Goal: Check status: Check status

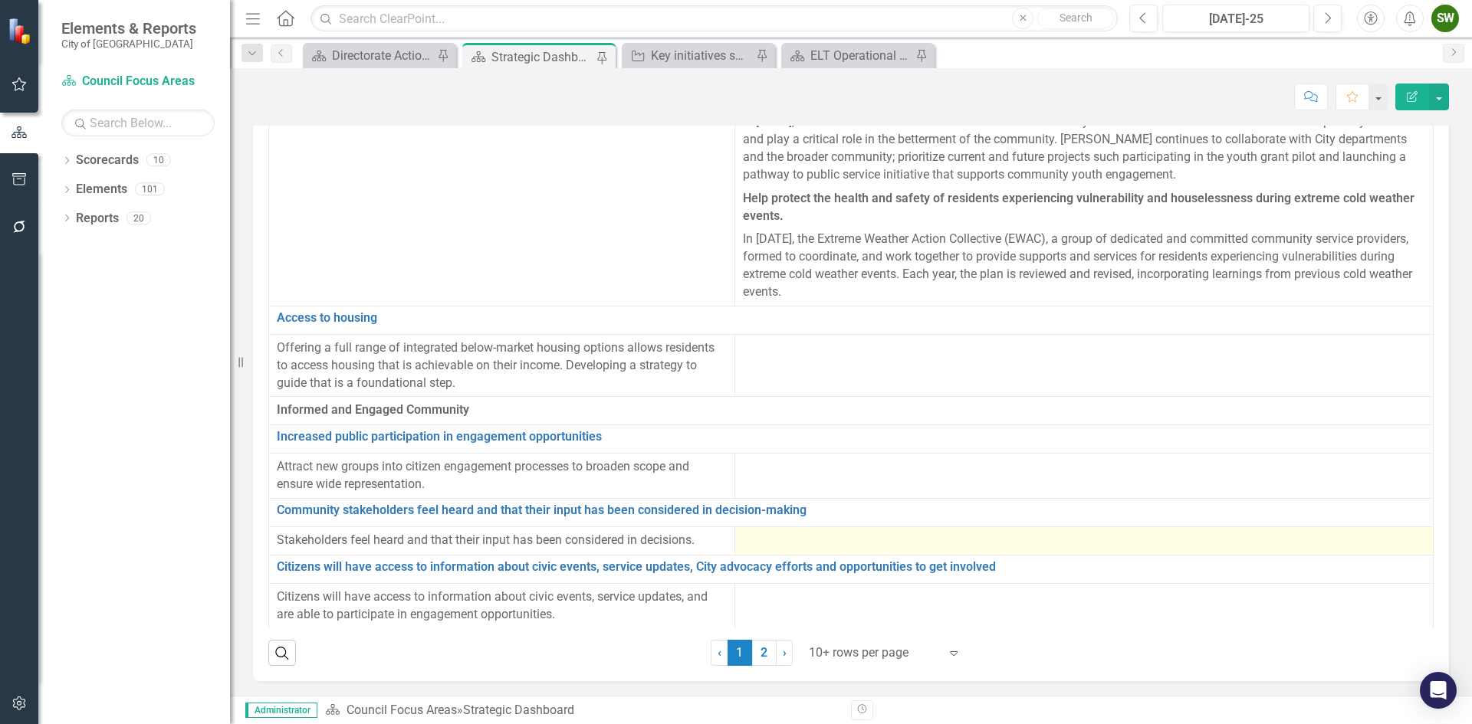
scroll to position [81, 0]
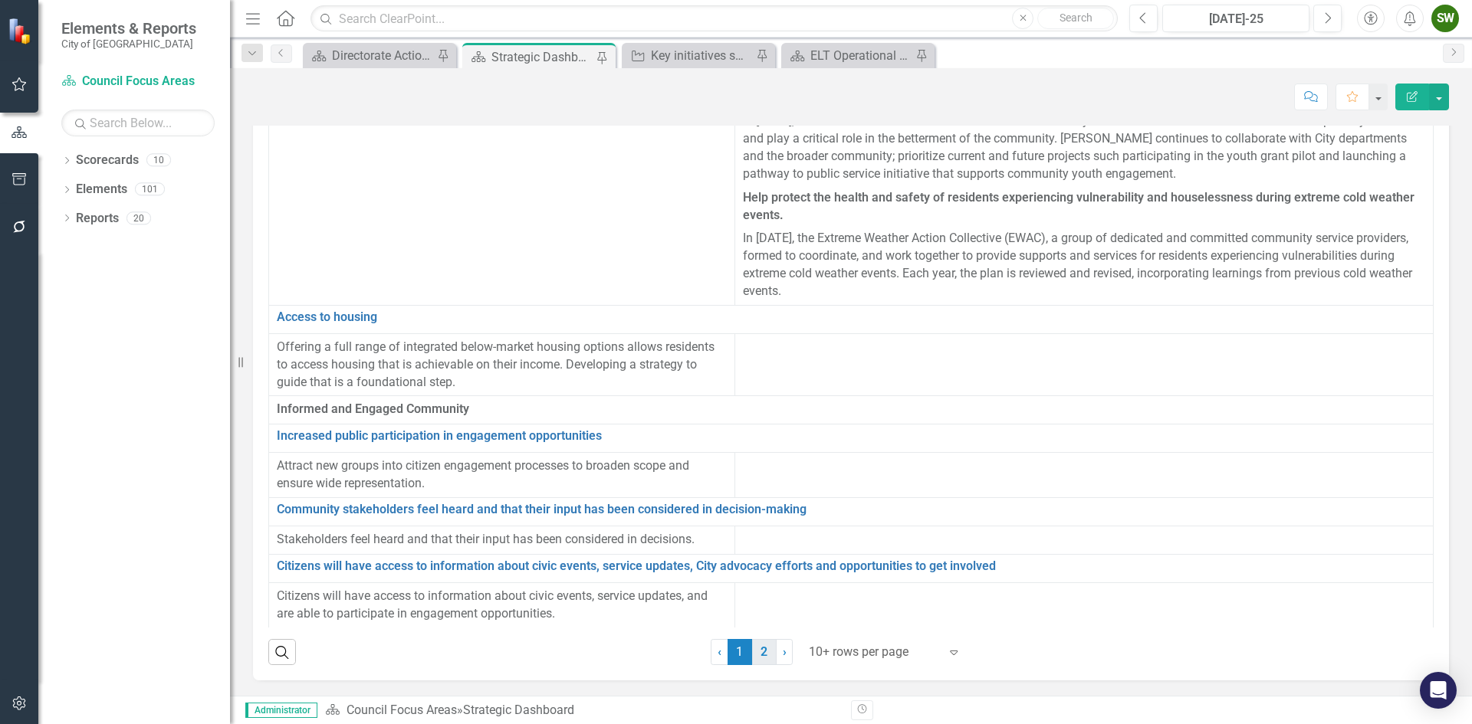
click at [760, 653] on link "2" at bounding box center [764, 652] width 25 height 26
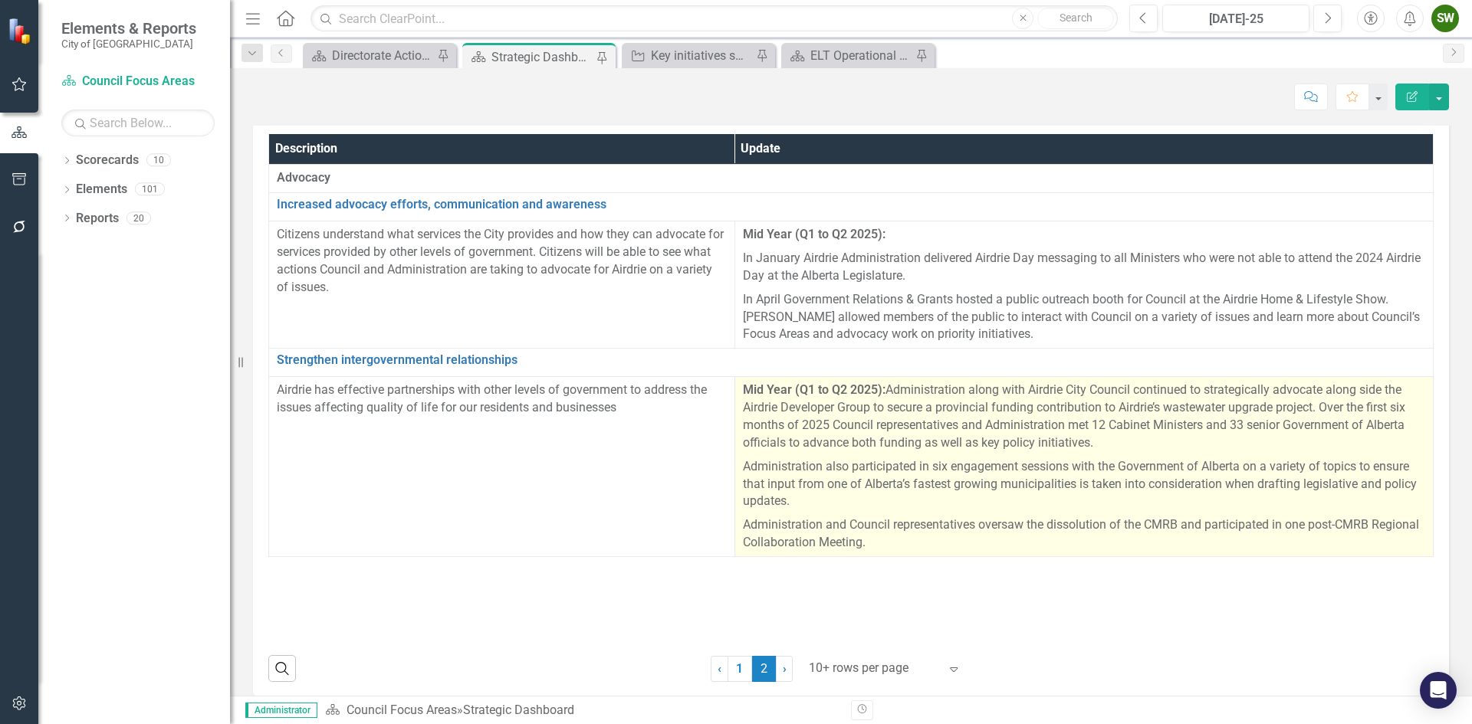
scroll to position [48, 0]
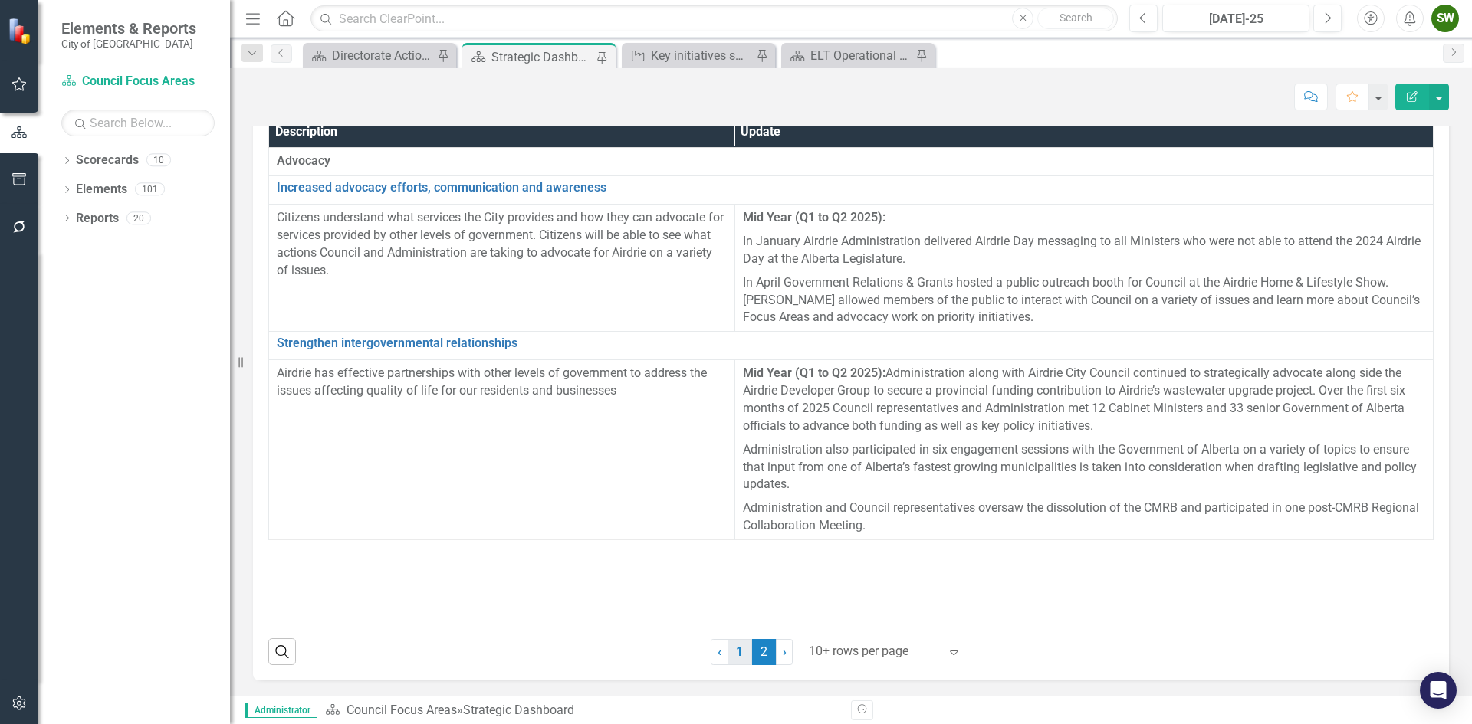
click at [728, 655] on link "1" at bounding box center [739, 652] width 25 height 26
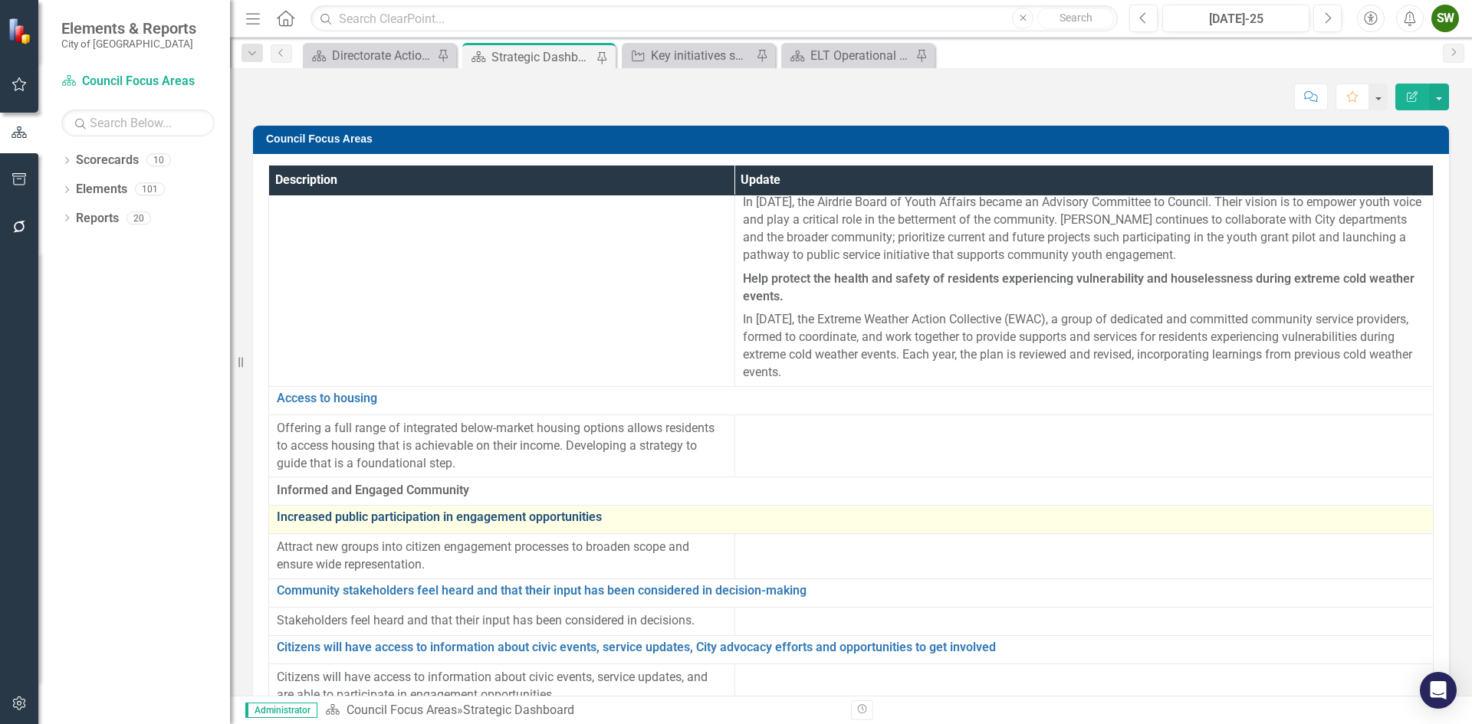
scroll to position [81, 0]
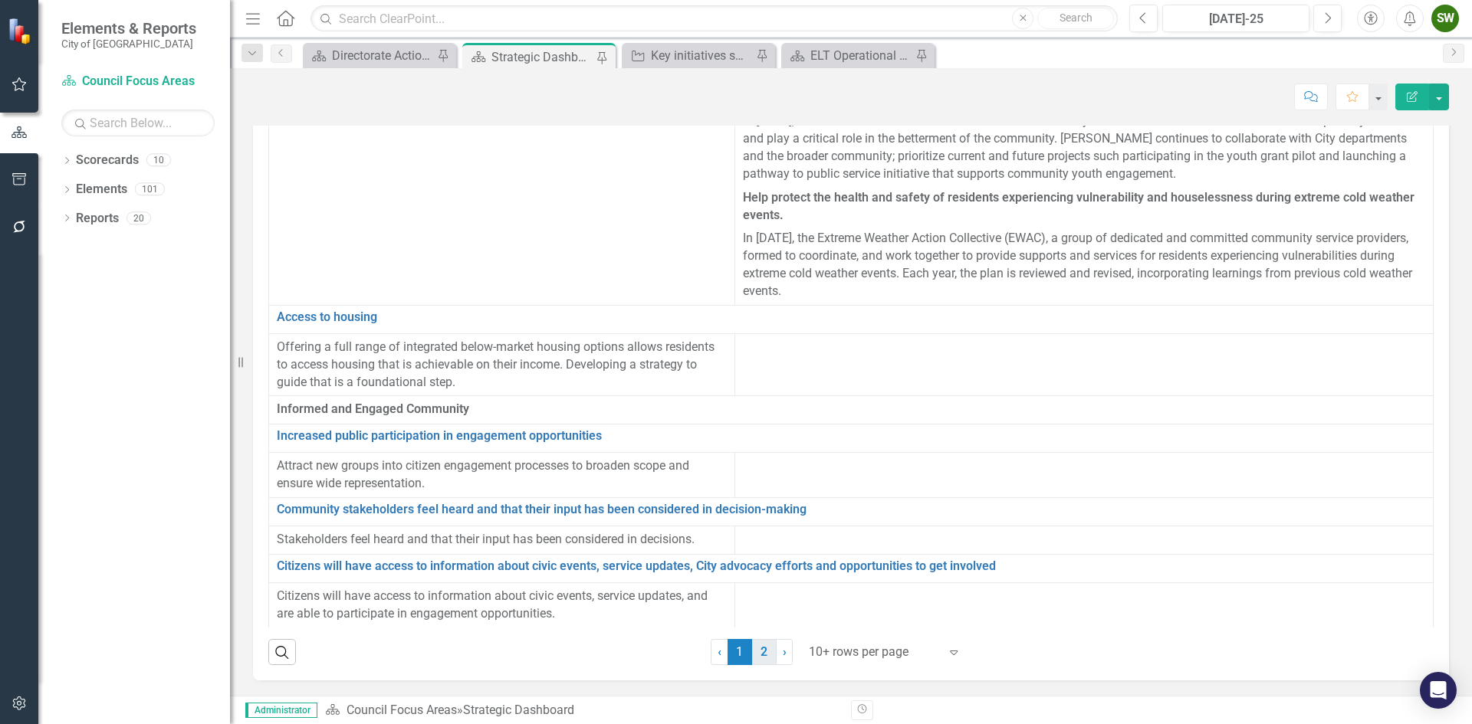
click at [760, 656] on link "2" at bounding box center [764, 652] width 25 height 26
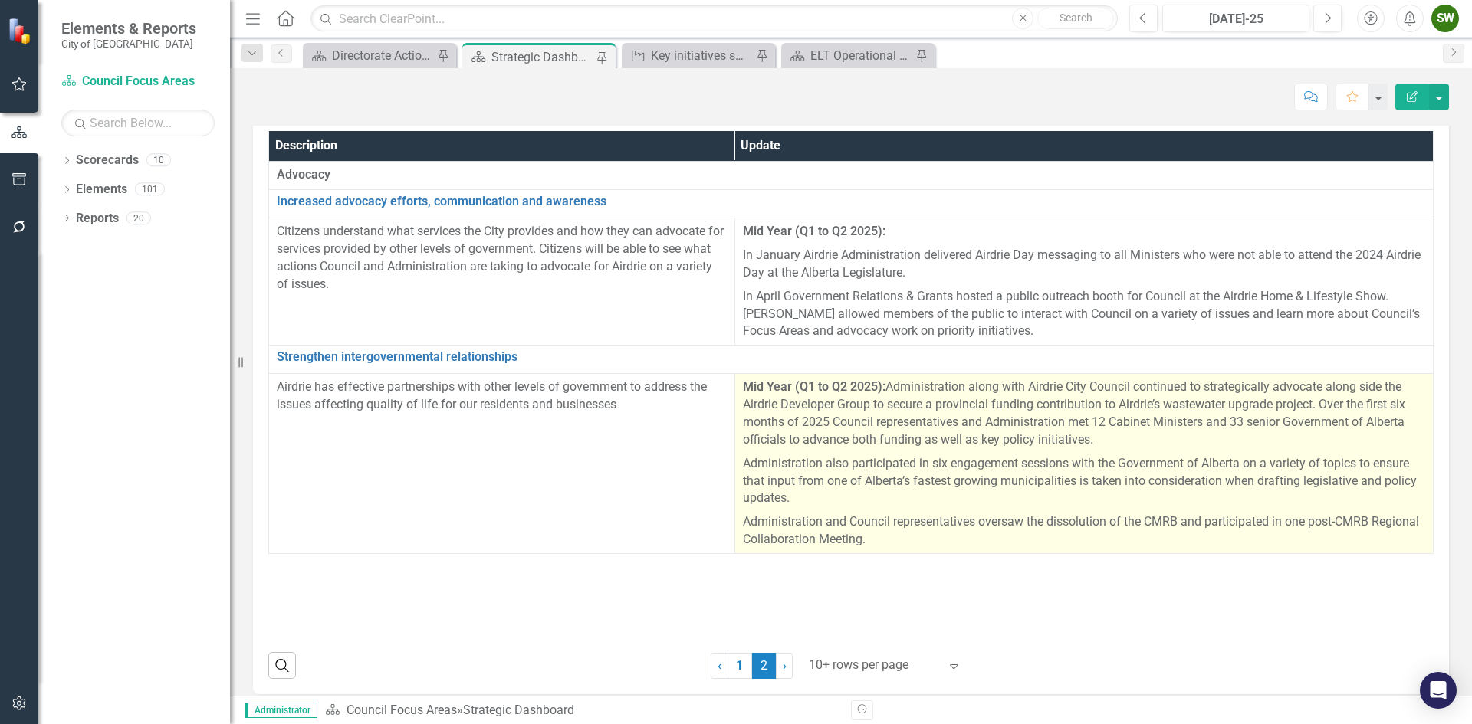
scroll to position [48, 0]
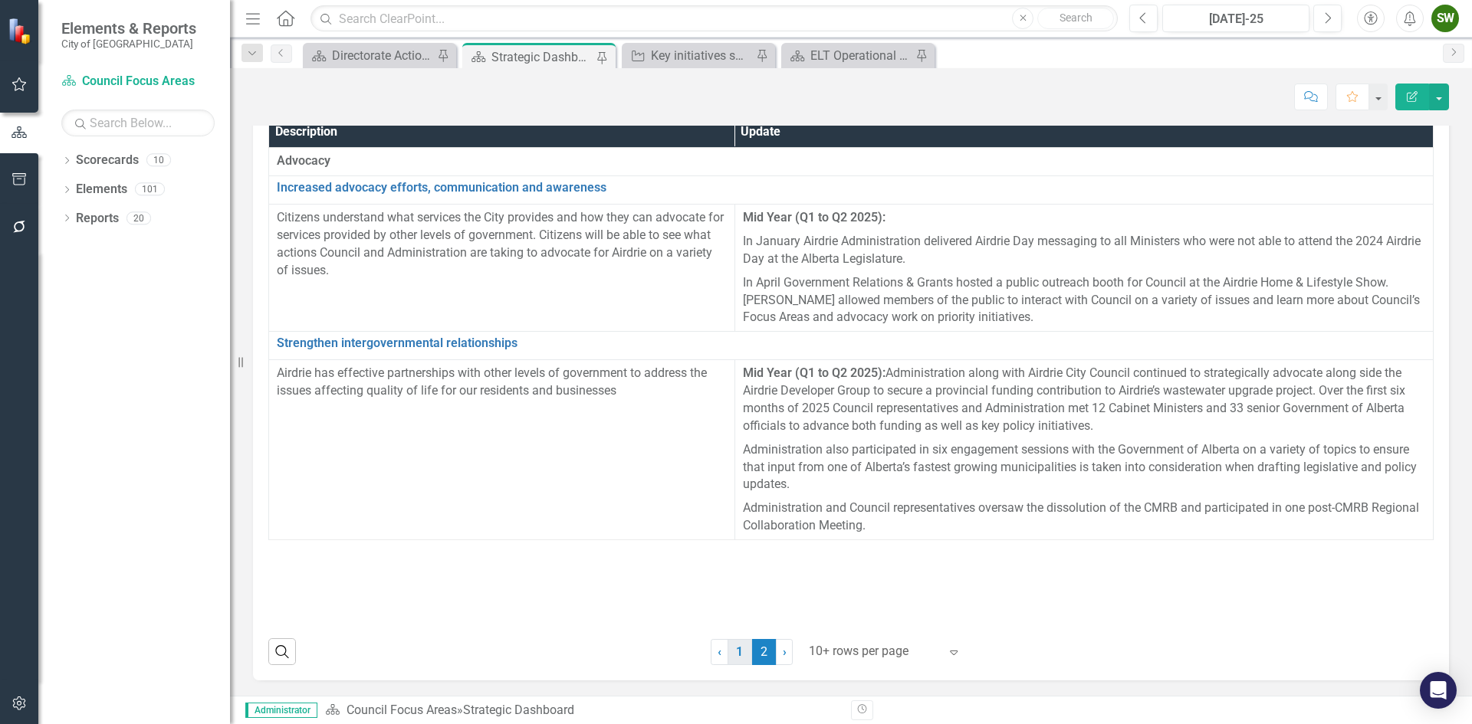
click at [736, 655] on link "1" at bounding box center [739, 652] width 25 height 26
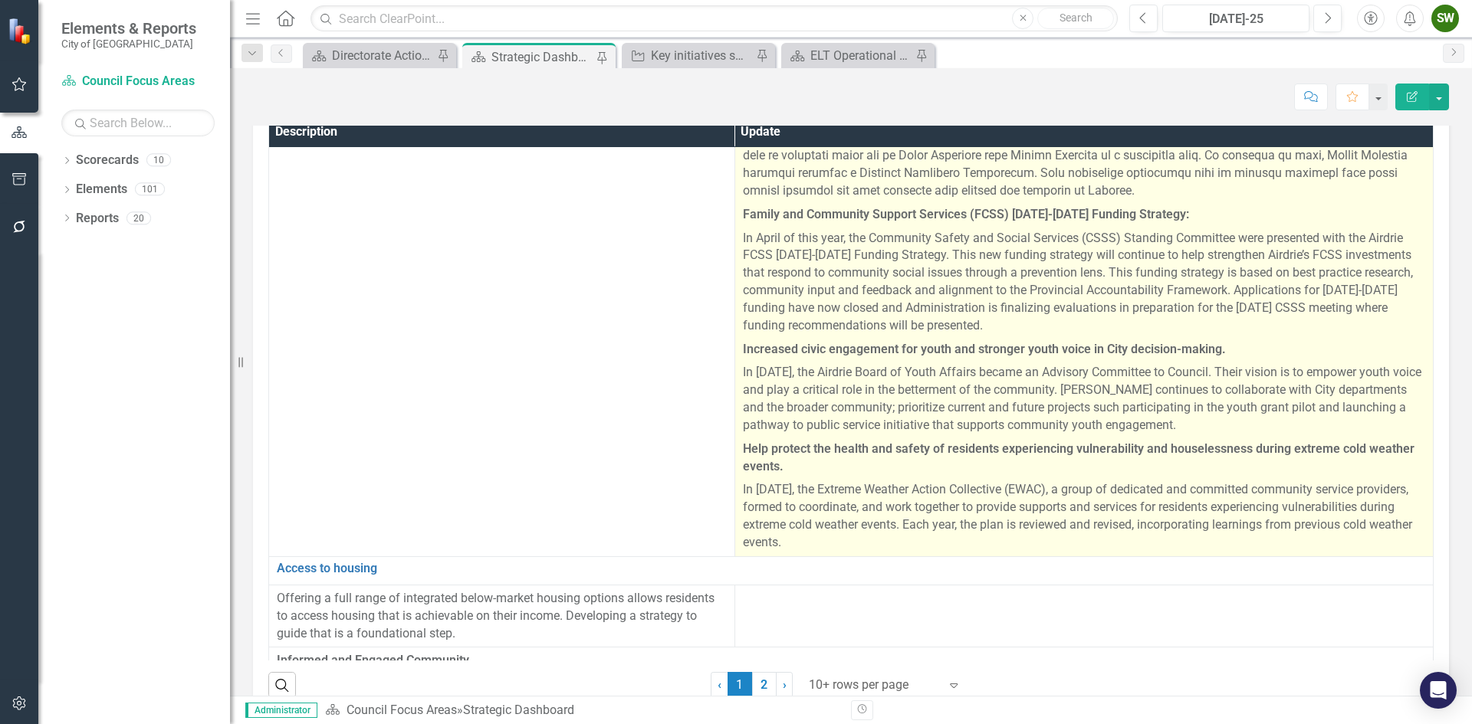
scroll to position [2589, 0]
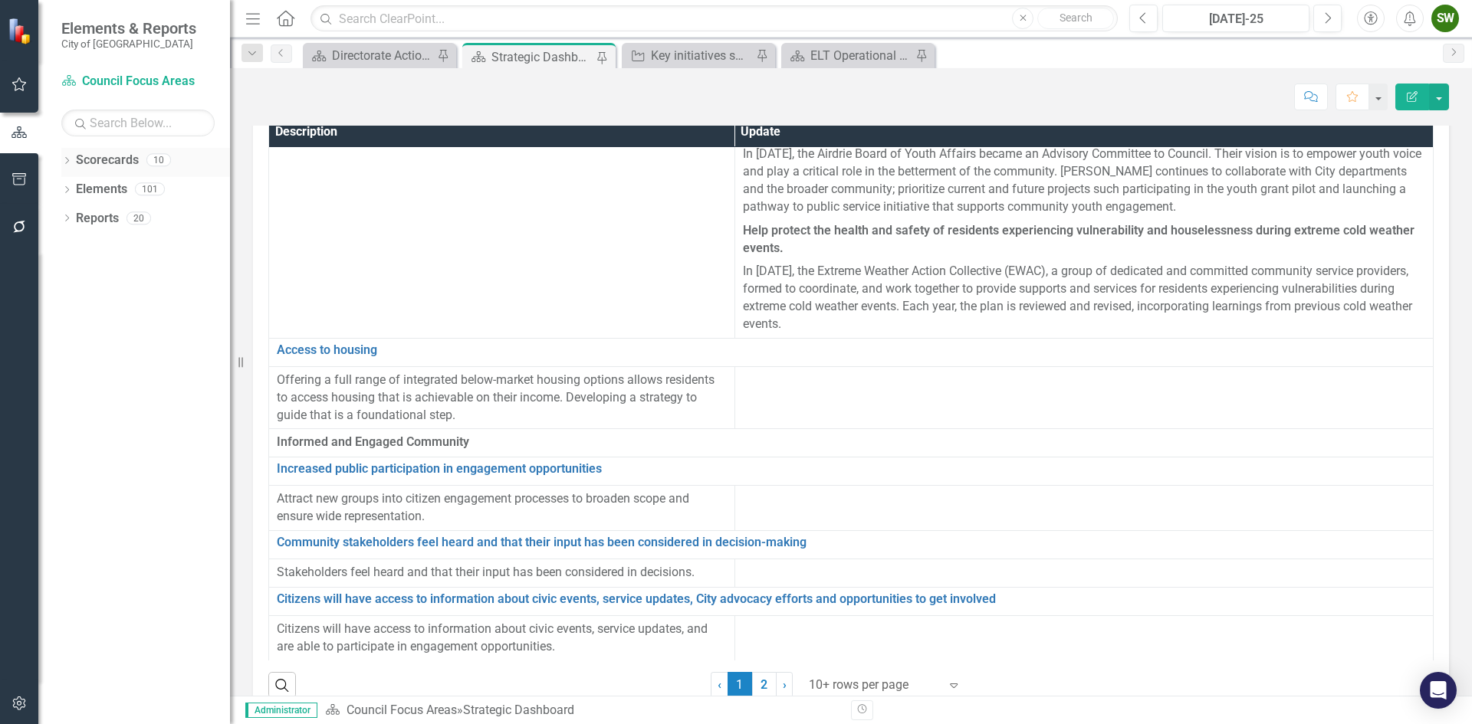
click at [115, 157] on link "Scorecards" at bounding box center [107, 161] width 63 height 18
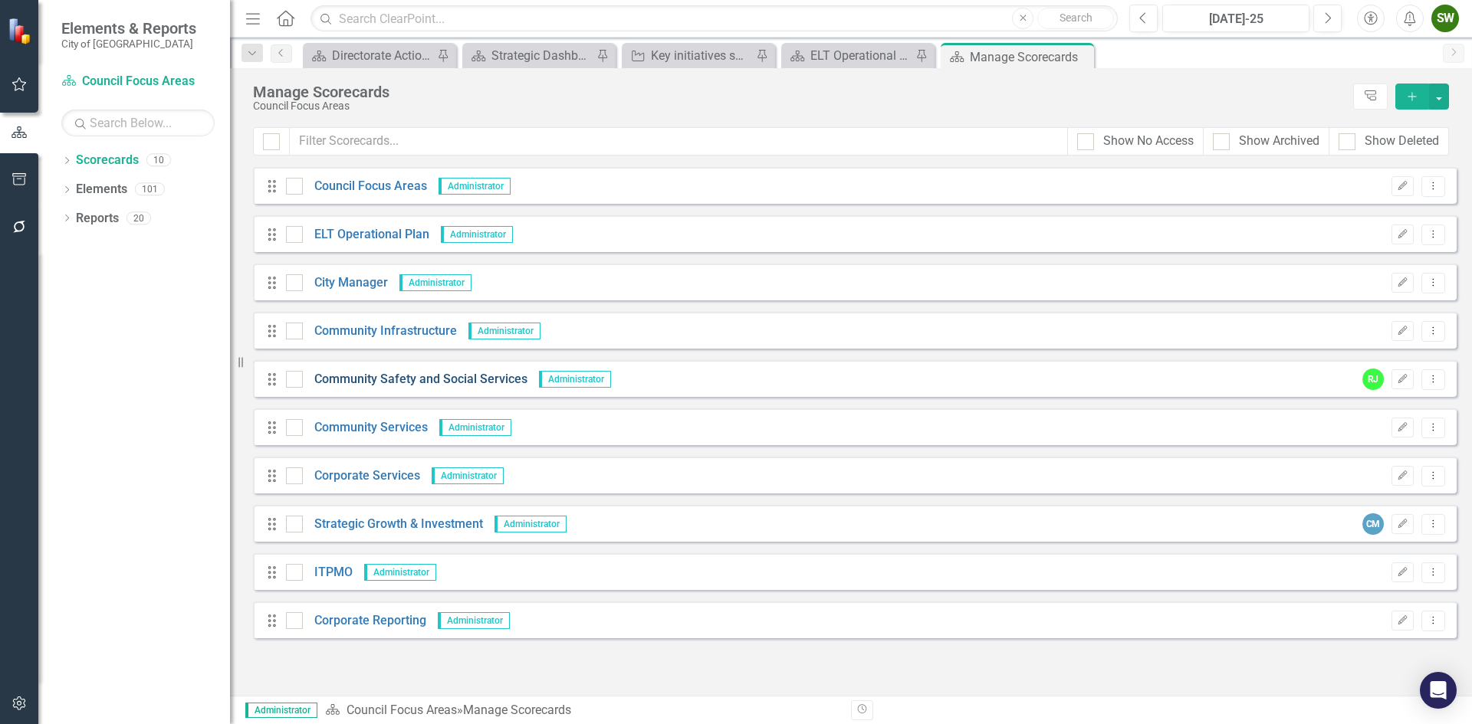
click at [448, 377] on link "Community Safety and Social Services" at bounding box center [415, 380] width 225 height 18
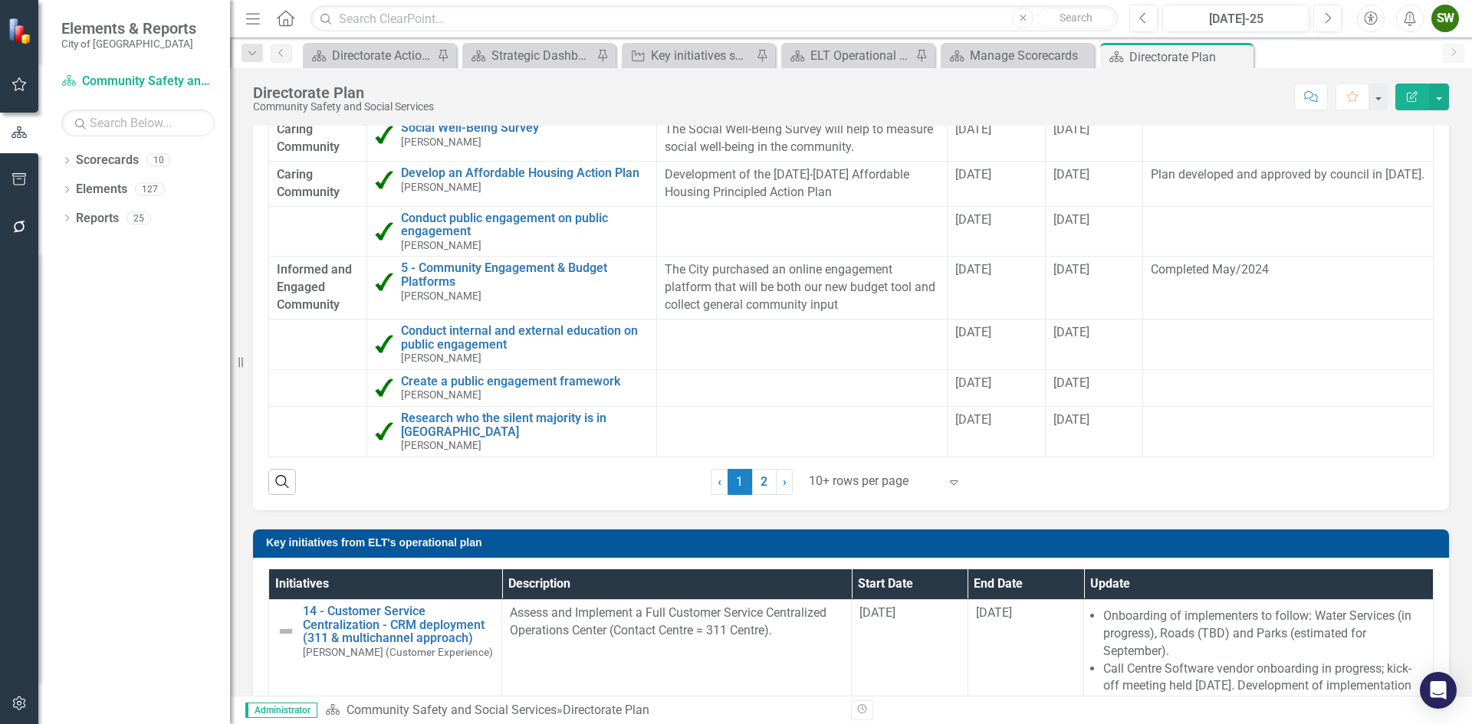
scroll to position [997, 0]
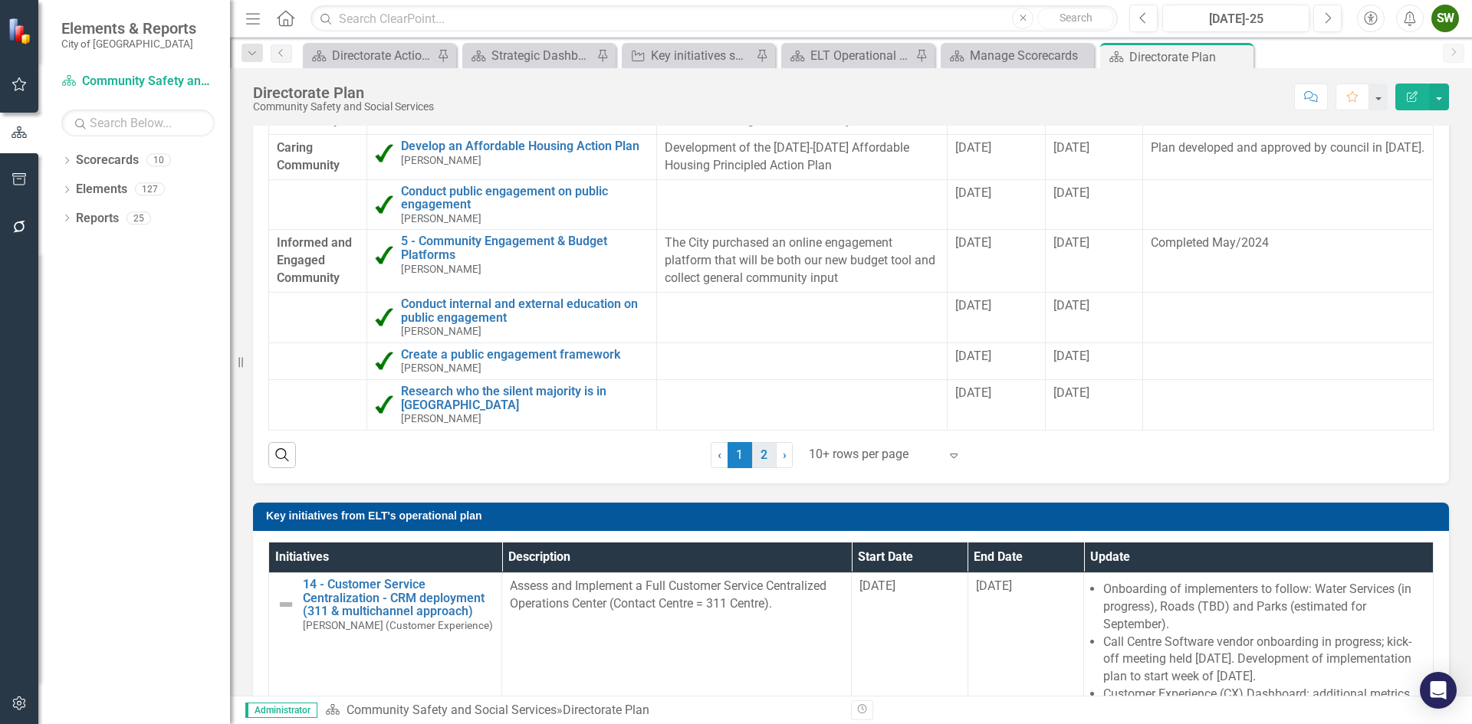
click at [757, 453] on link "2" at bounding box center [764, 455] width 25 height 26
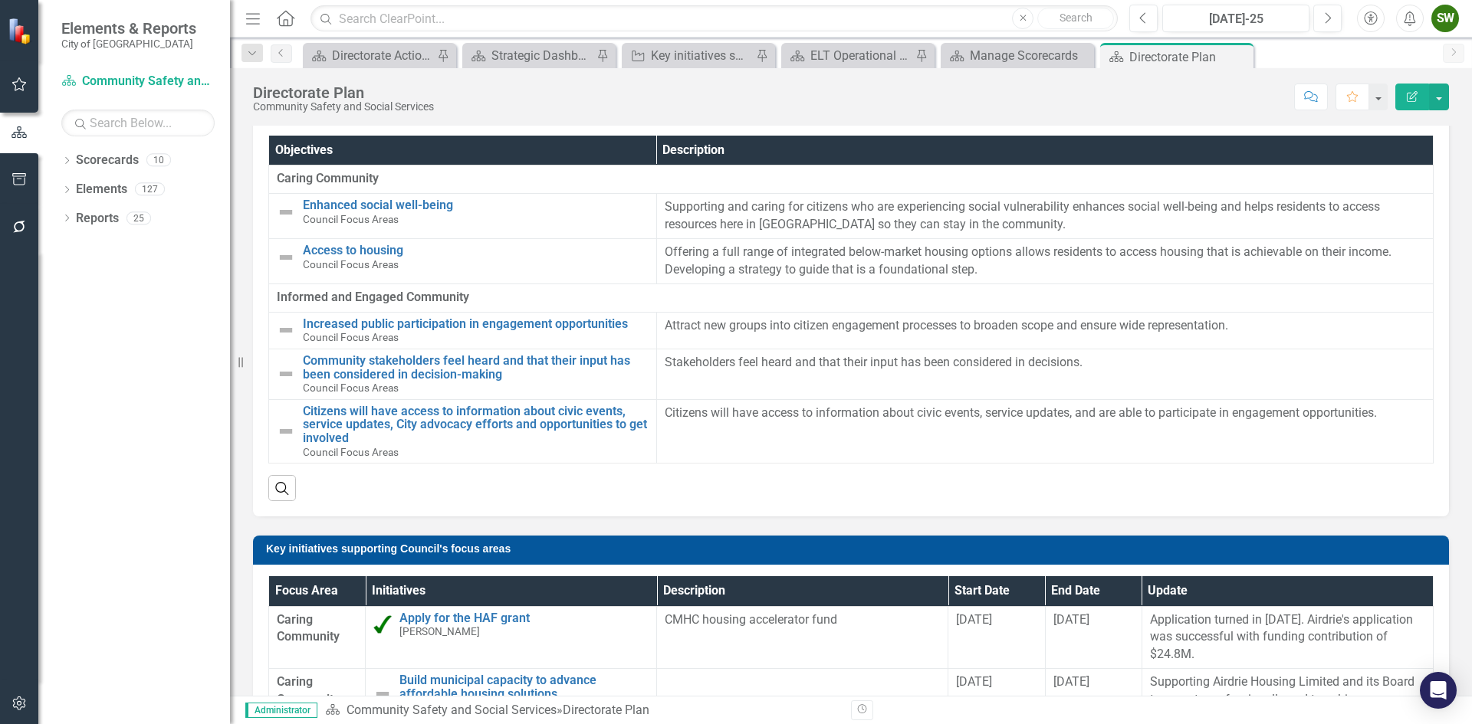
scroll to position [307, 0]
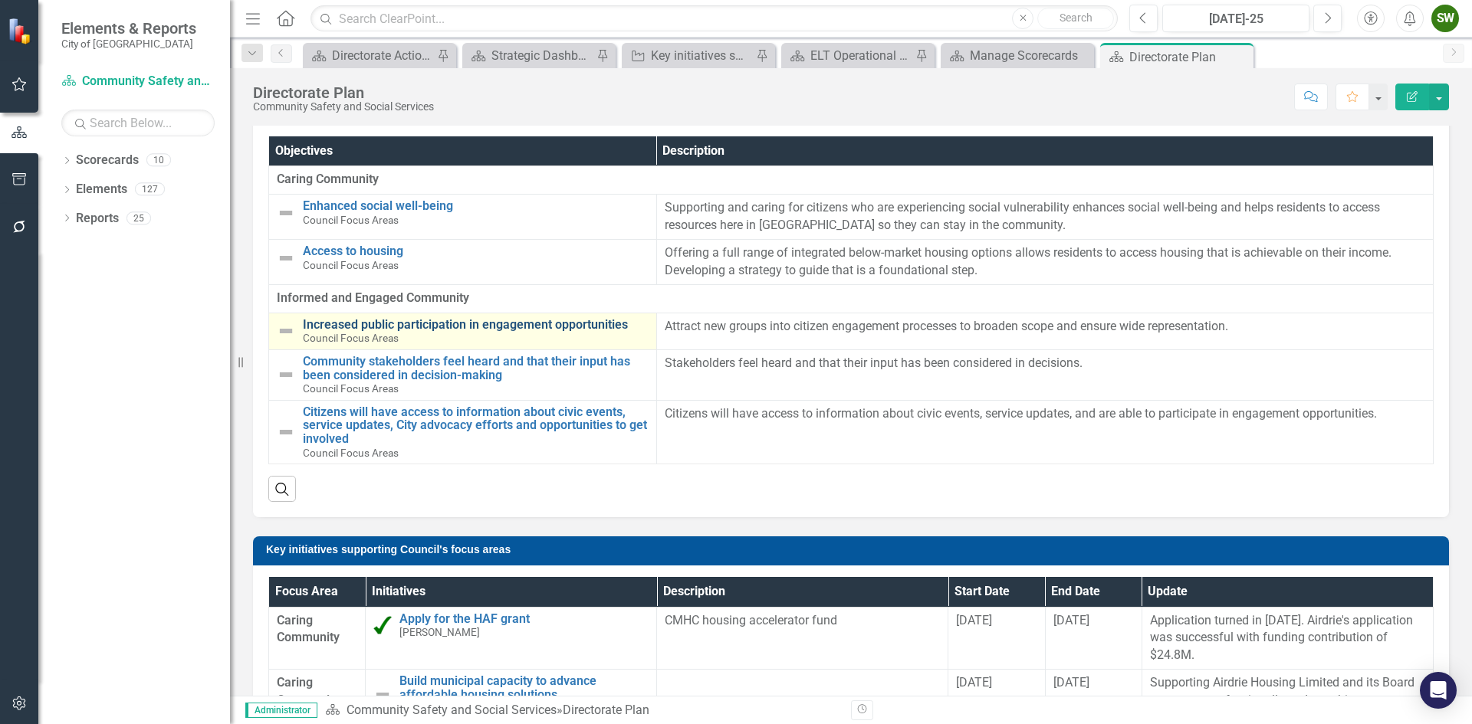
click at [396, 325] on link "Increased public participation in engagement opportunities" at bounding box center [476, 325] width 346 height 14
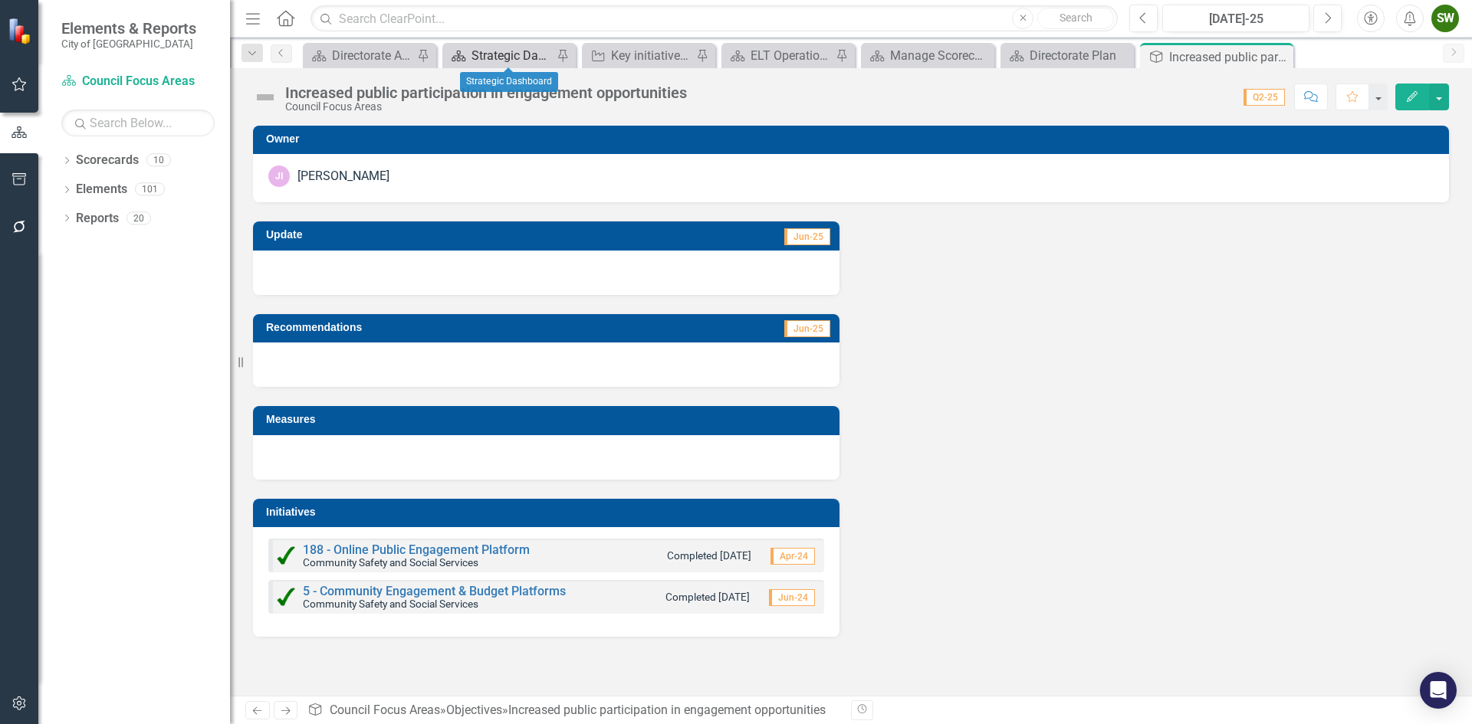
click at [500, 54] on div "Strategic Dashboard" at bounding box center [511, 55] width 81 height 19
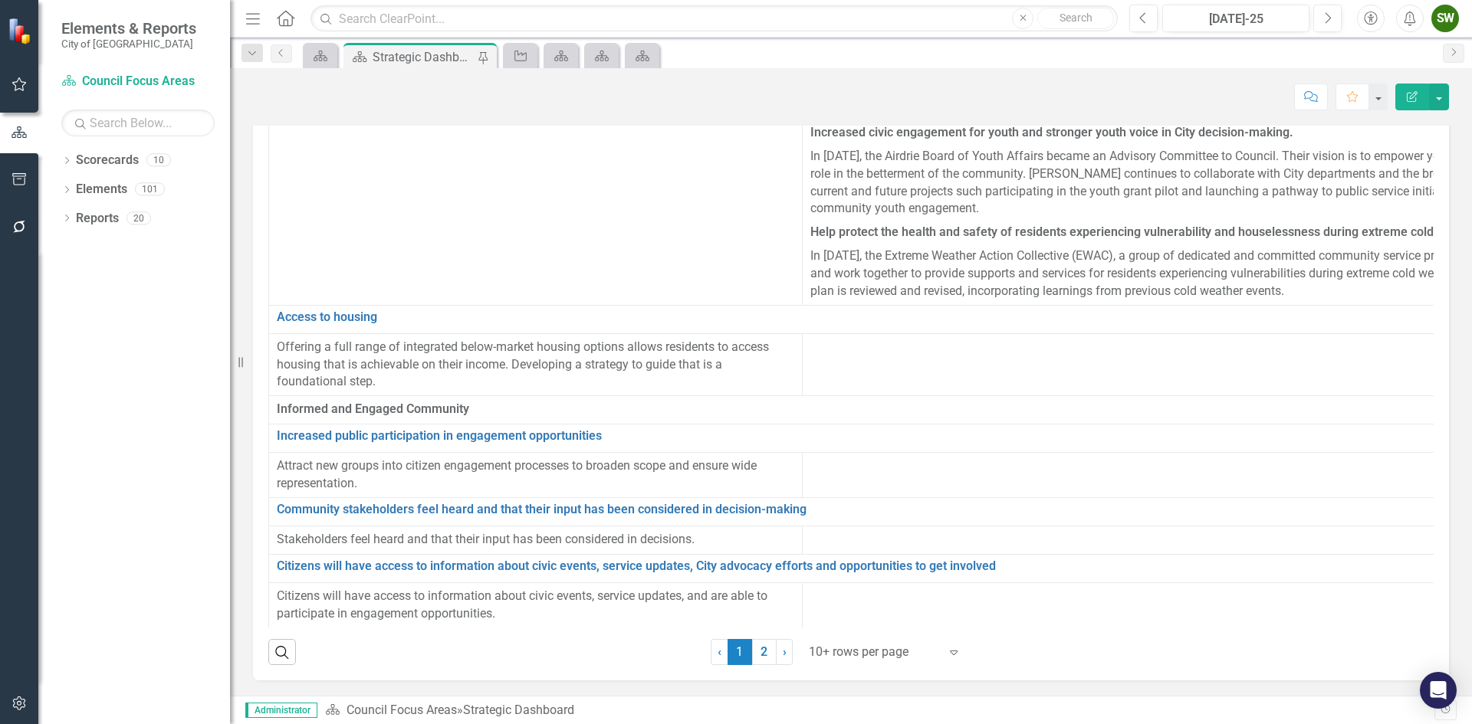
scroll to position [2262, 0]
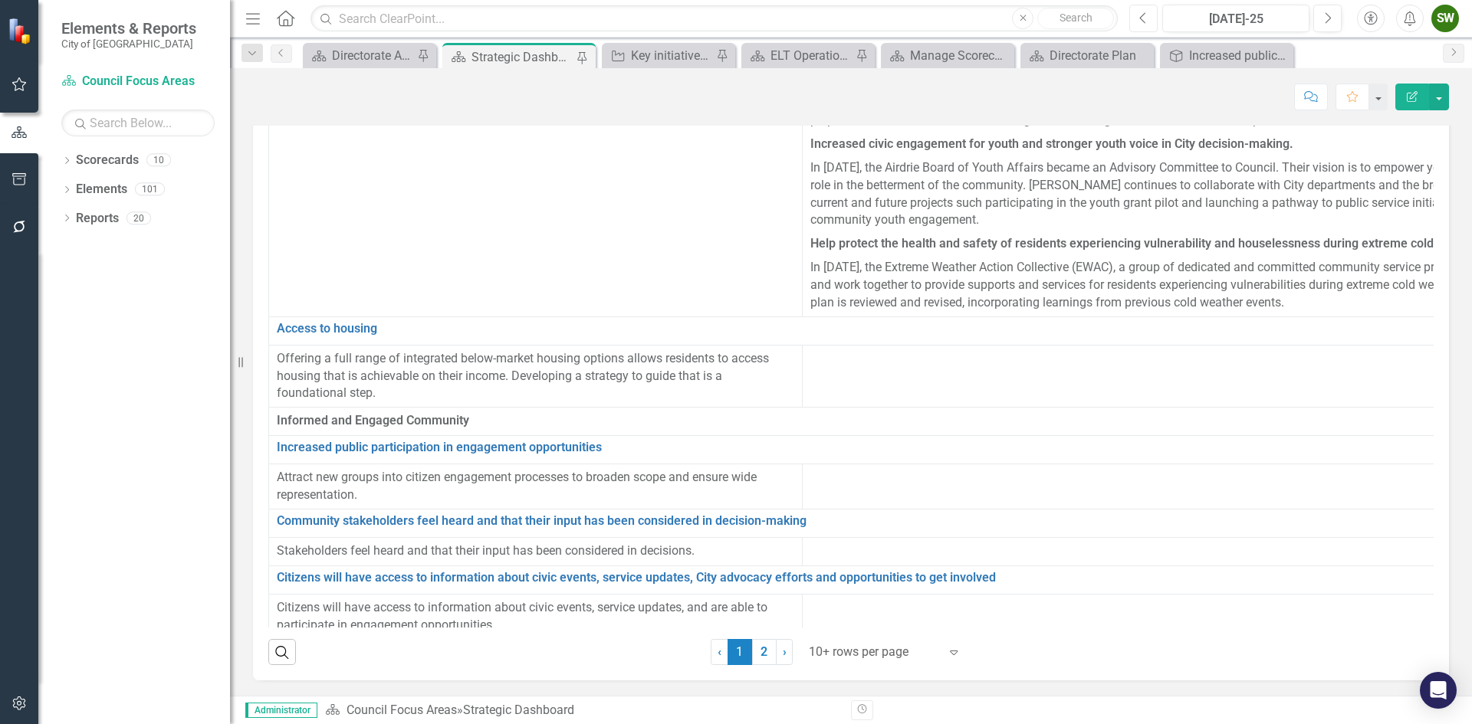
click at [1141, 18] on icon "Previous" at bounding box center [1143, 18] width 8 height 14
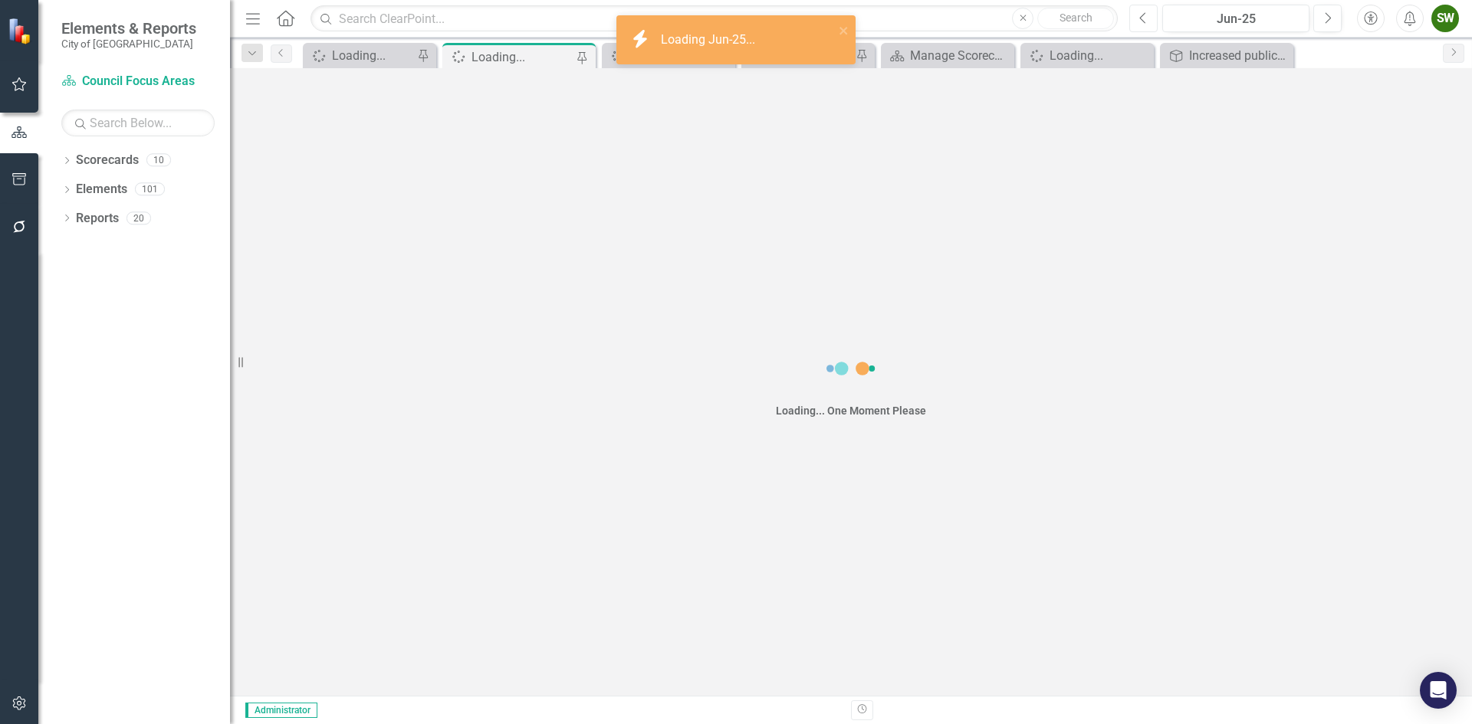
click at [1141, 18] on icon "button" at bounding box center [1143, 17] width 6 height 11
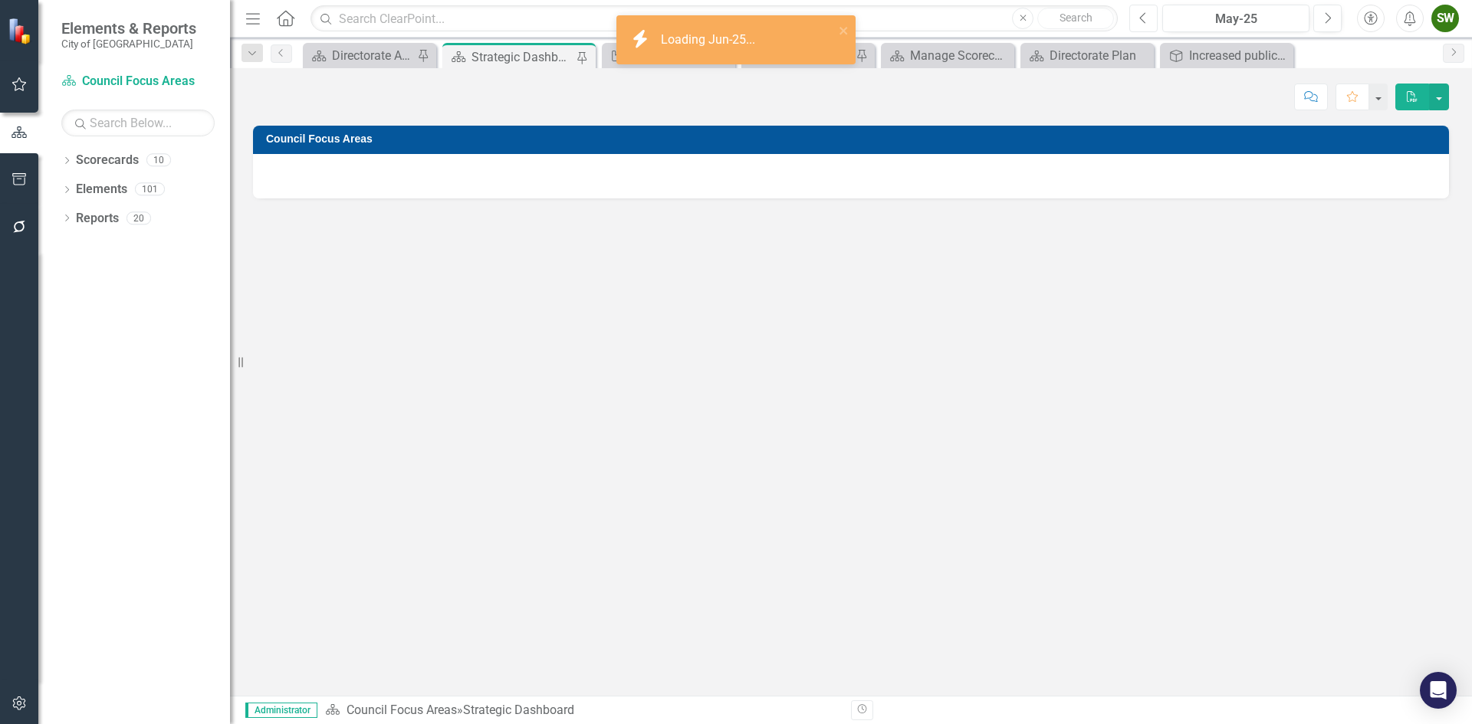
click at [1141, 18] on icon "button" at bounding box center [1143, 17] width 6 height 11
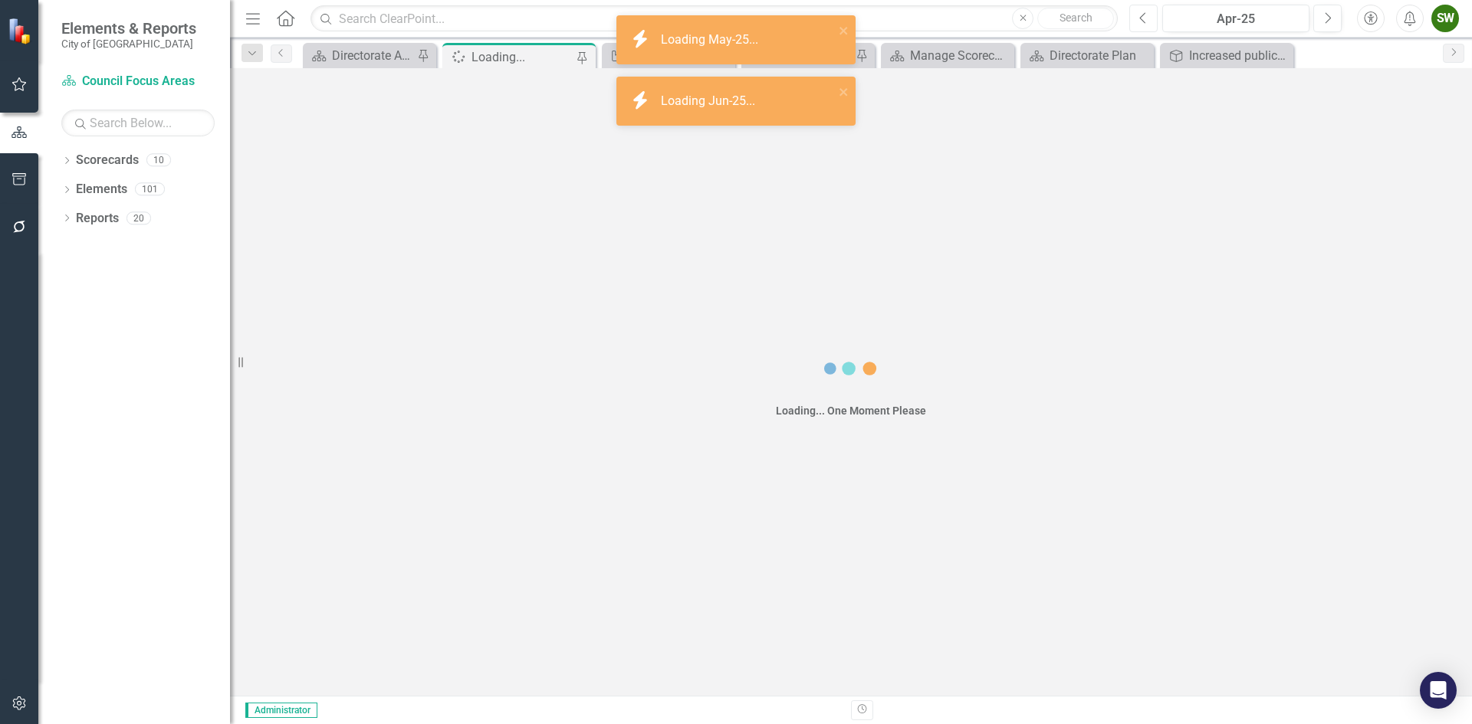
click at [1141, 18] on icon "button" at bounding box center [1143, 17] width 6 height 11
click at [1276, 12] on div "Mar-25" at bounding box center [1235, 19] width 136 height 18
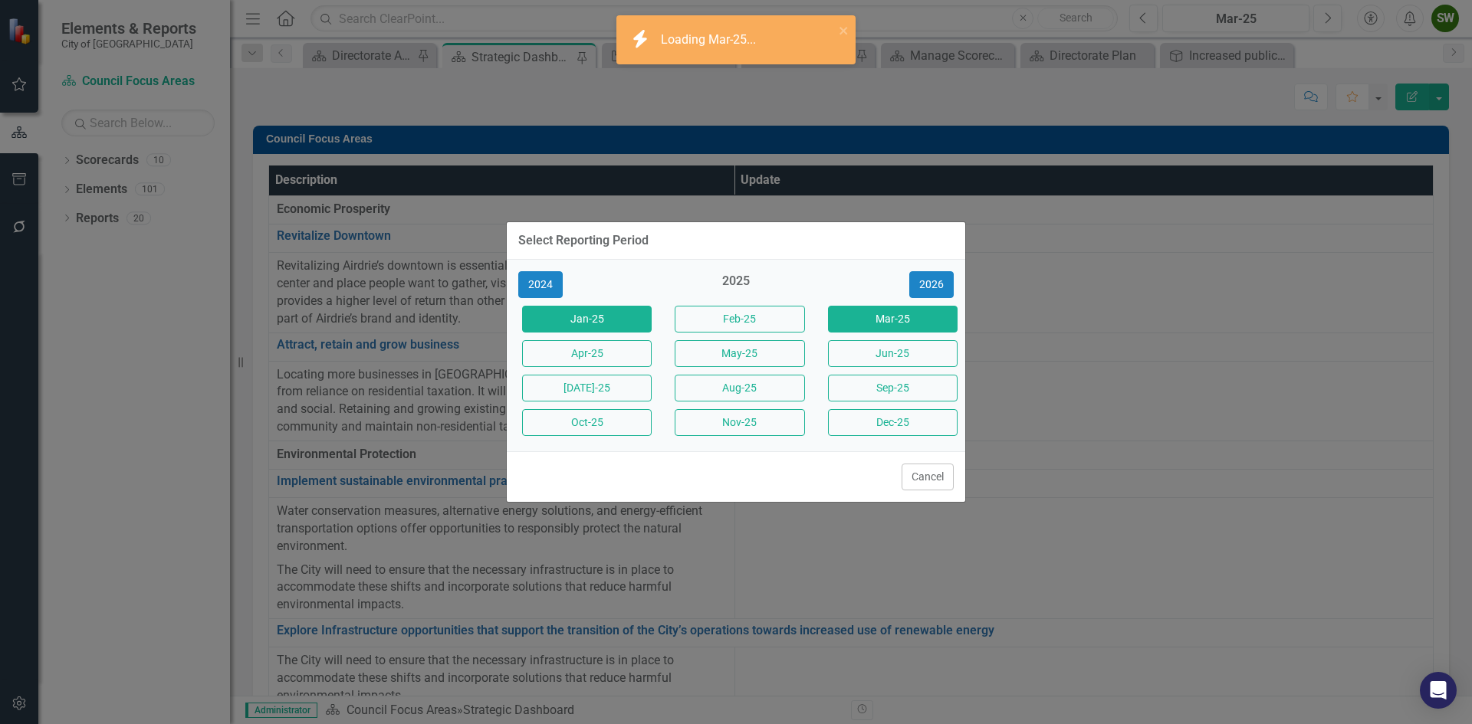
click at [601, 320] on button "Jan-25" at bounding box center [587, 319] width 130 height 27
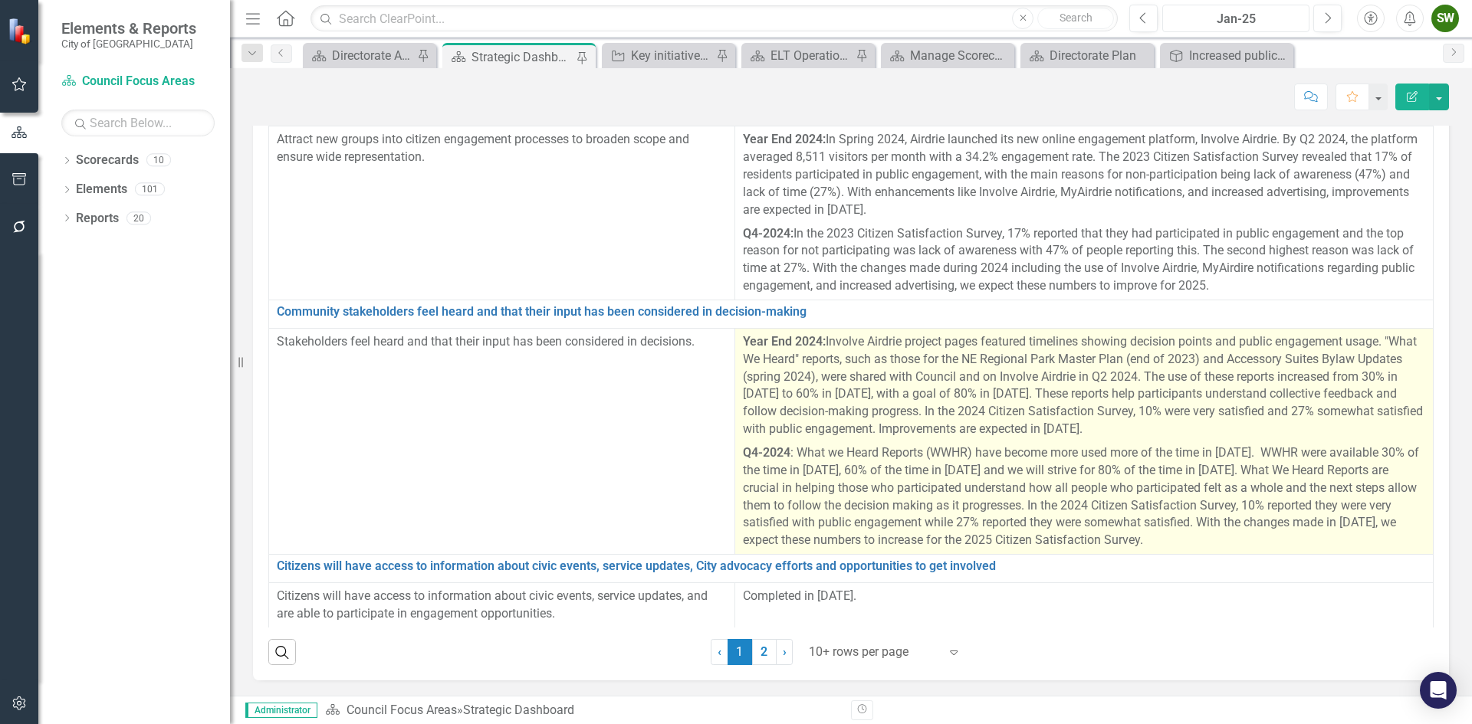
scroll to position [3435, 0]
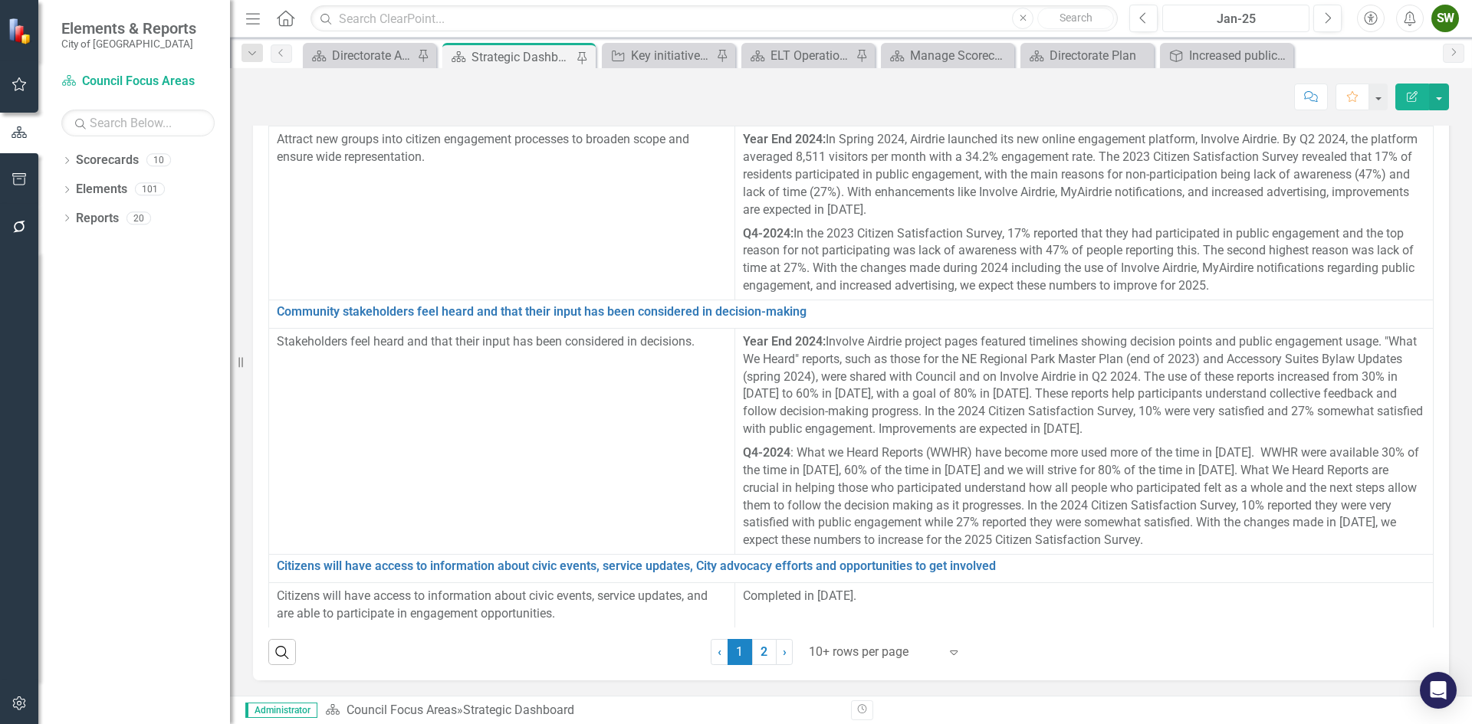
click at [1290, 14] on div "Jan-25" at bounding box center [1235, 19] width 136 height 18
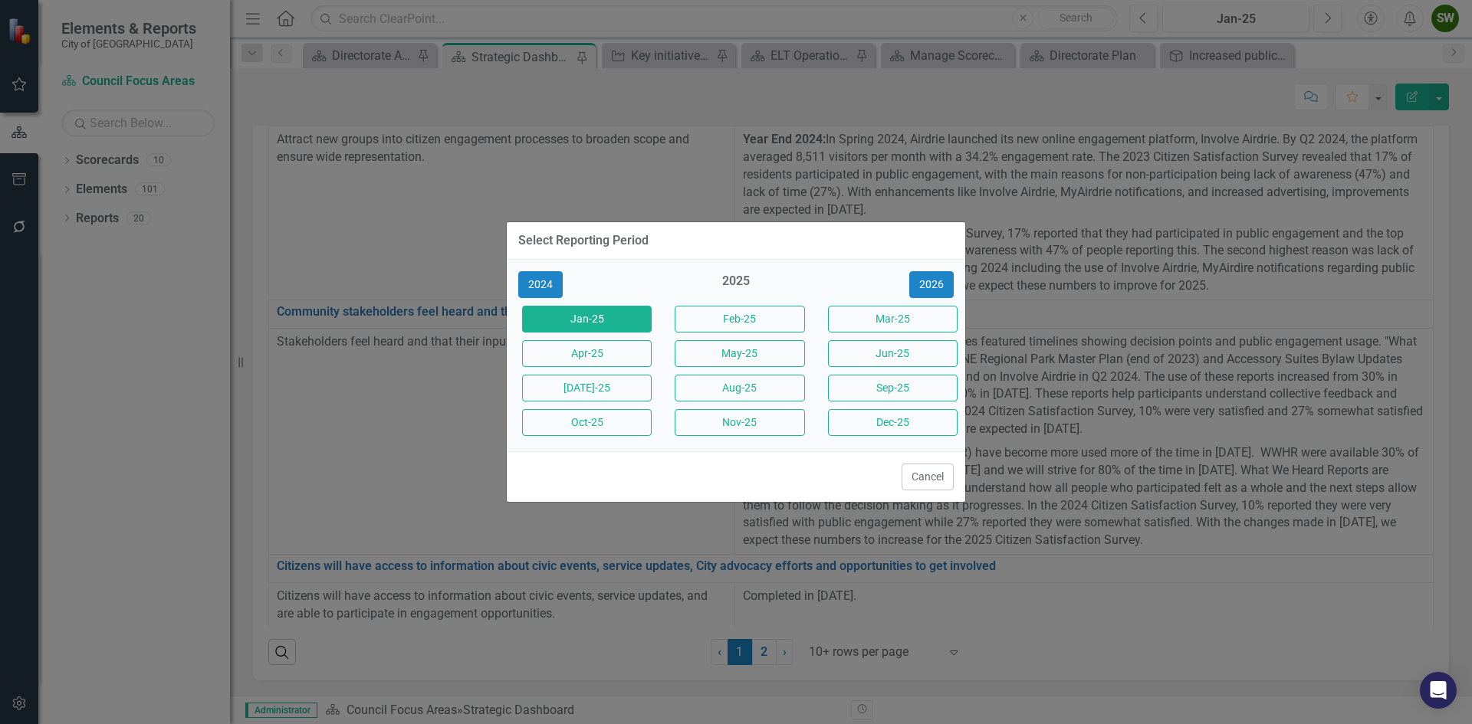
click at [911, 353] on button "Jun-25" at bounding box center [893, 353] width 130 height 27
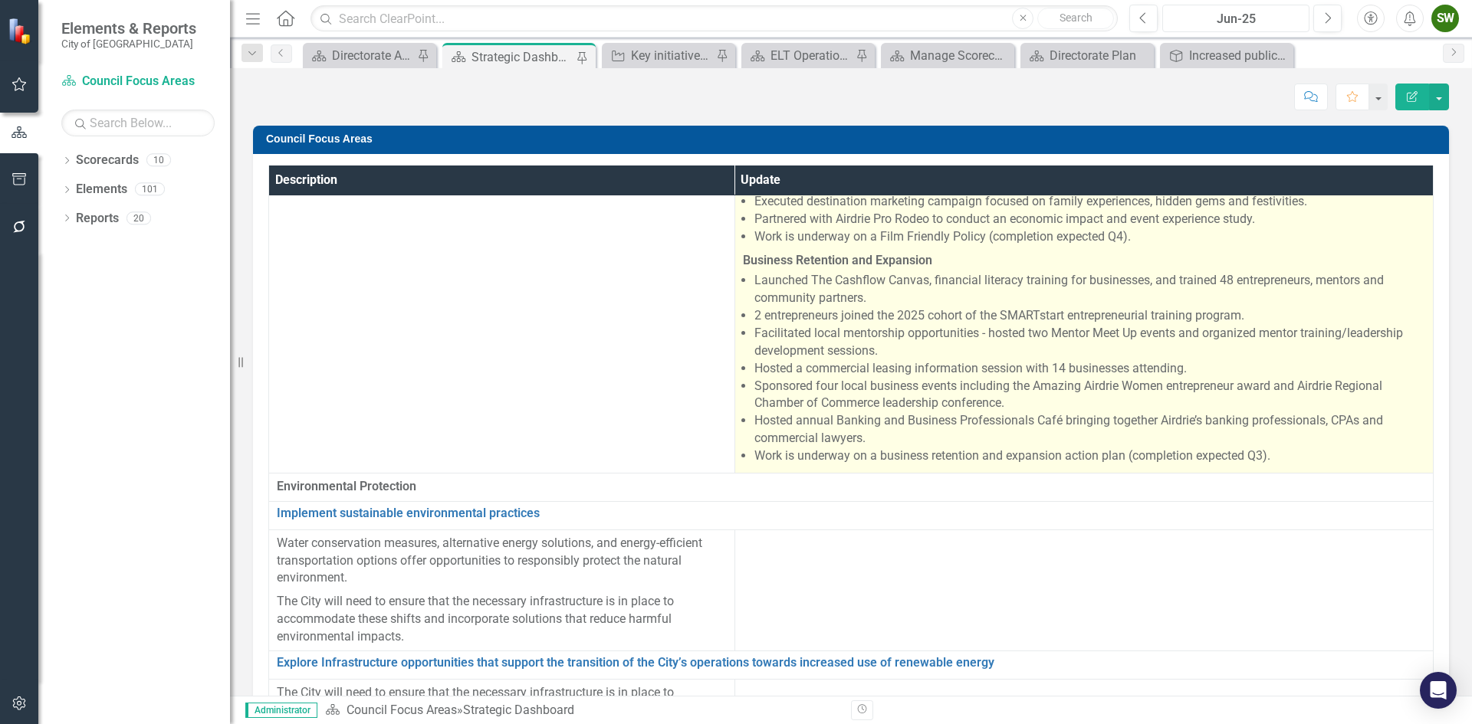
scroll to position [843, 0]
